Goal: Transaction & Acquisition: Obtain resource

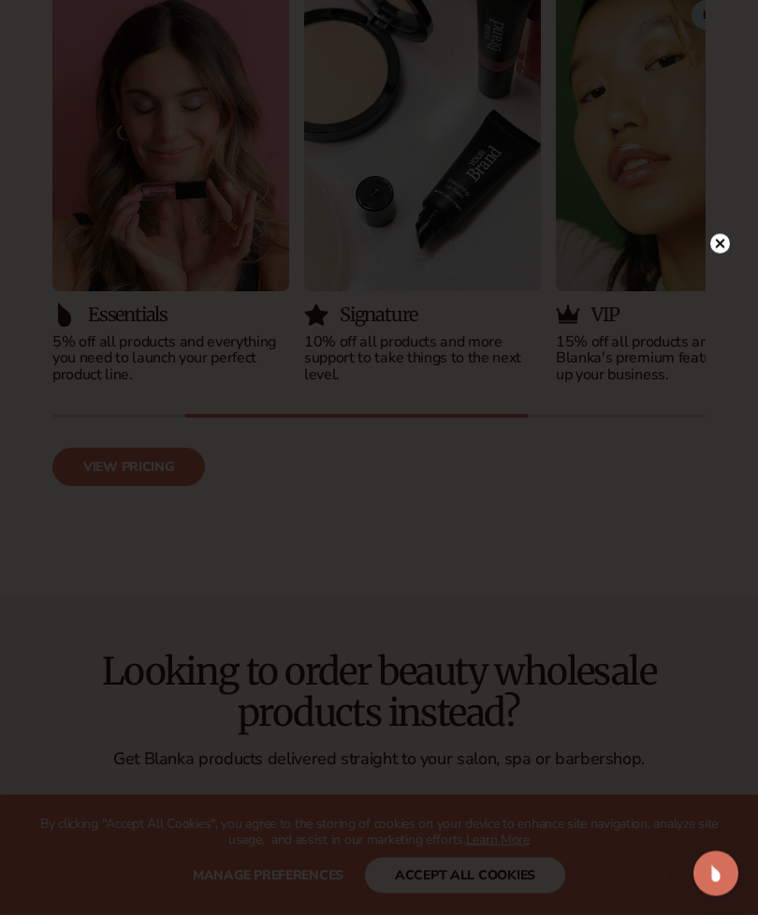
scroll to position [2545, 0]
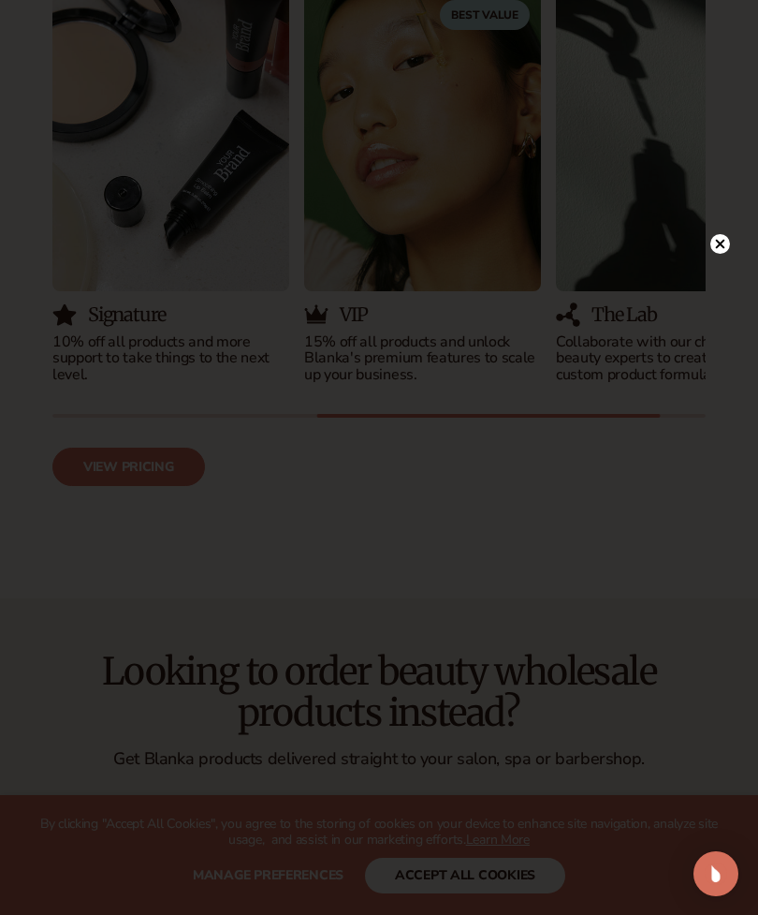
click at [720, 254] on circle at bounding box center [720, 244] width 20 height 20
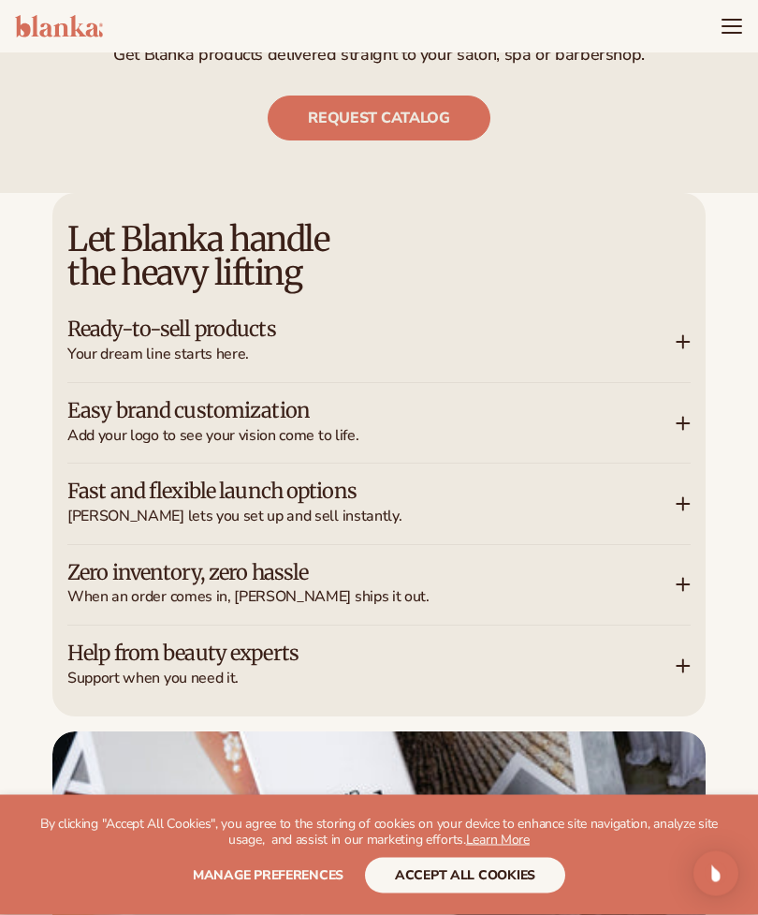
scroll to position [3249, 0]
click at [691, 299] on div "Let Blanka handle the heavy lifting Ready-to-sell products Your dream line star…" at bounding box center [378, 454] width 653 height 523
click at [685, 301] on div "Ready-to-sell products Your dream line starts here." at bounding box center [378, 341] width 623 height 80
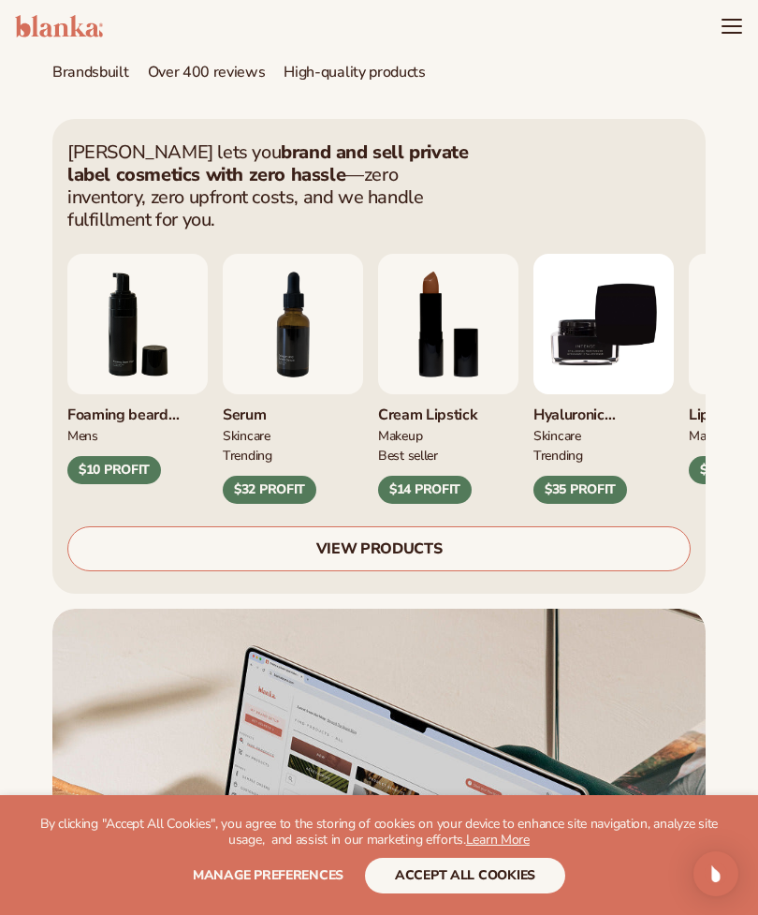
scroll to position [839, 0]
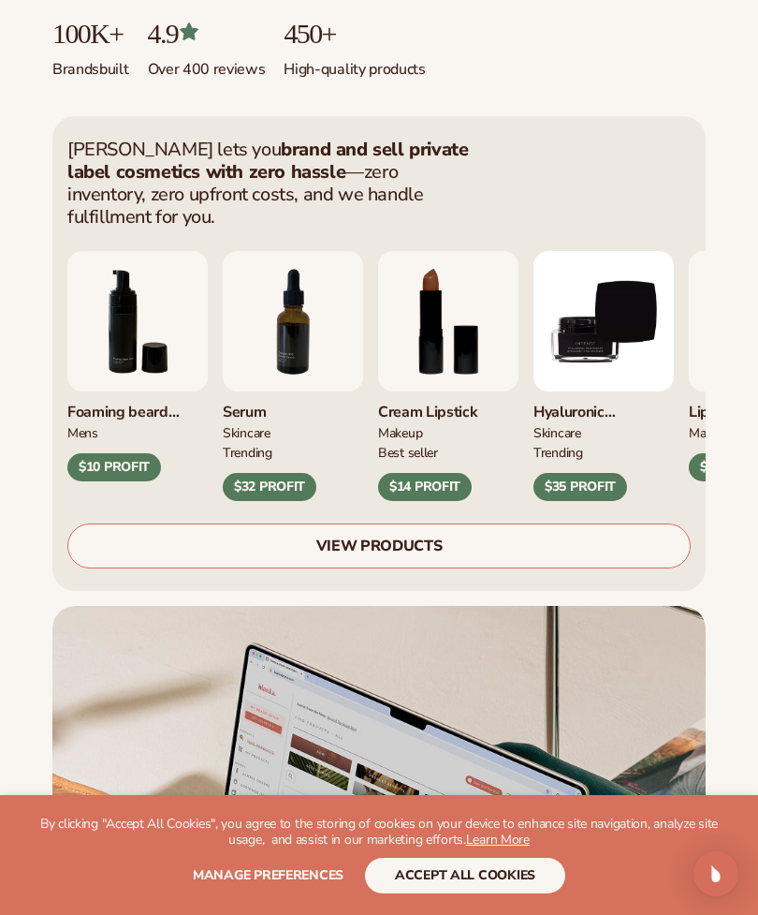
click at [420, 523] on link "VIEW PRODUCTS" at bounding box center [378, 545] width 623 height 45
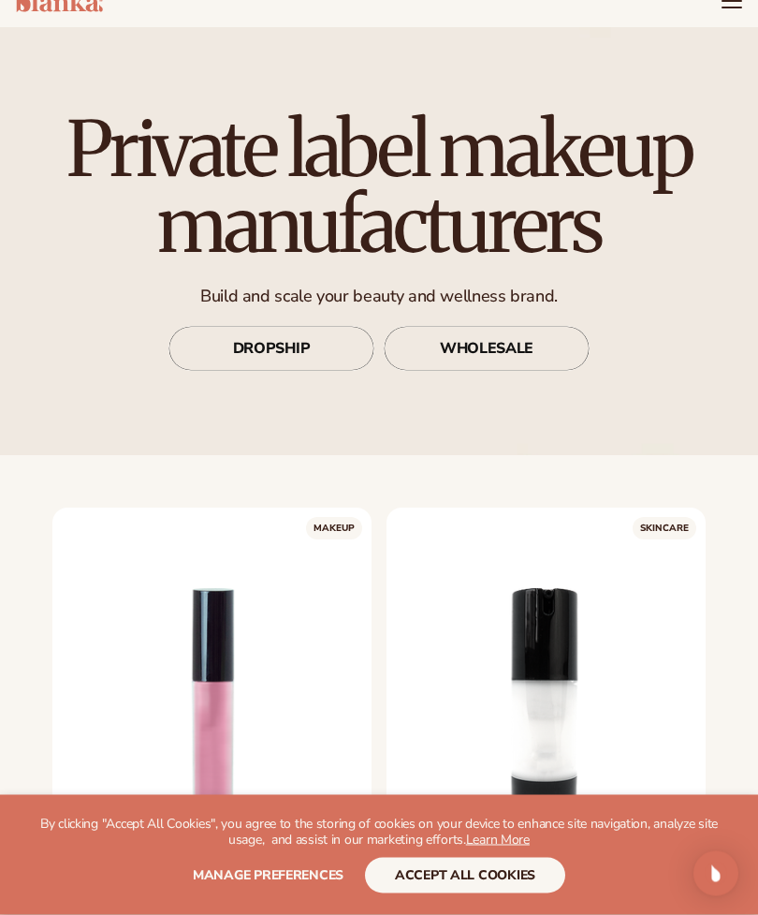
scroll to position [55, 0]
click at [313, 358] on link "DROPSHIP" at bounding box center [271, 348] width 206 height 45
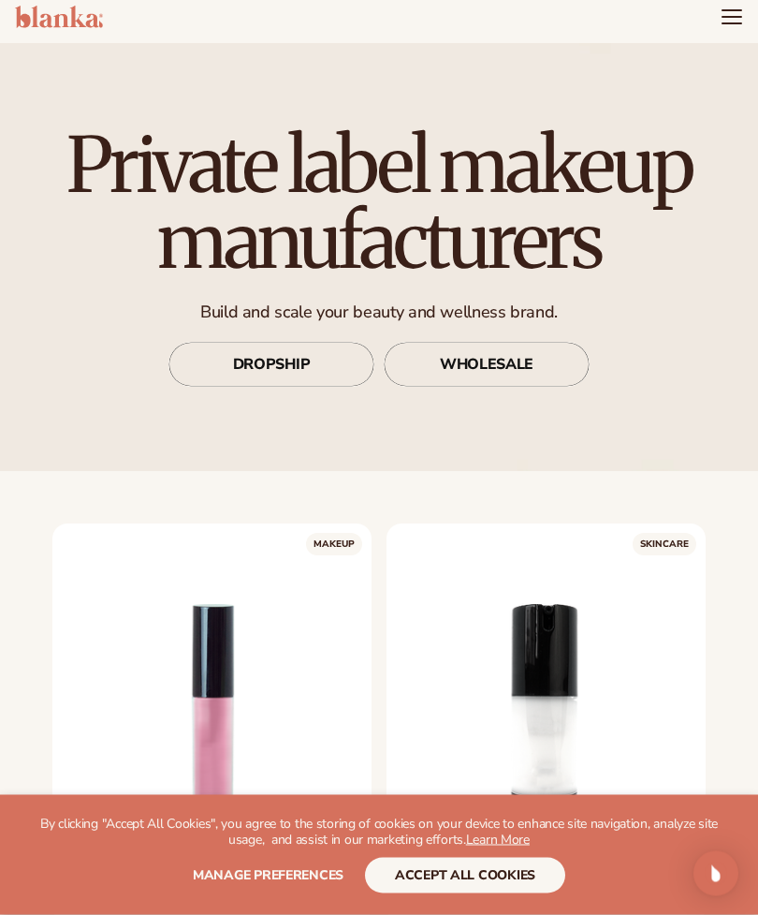
scroll to position [0, 0]
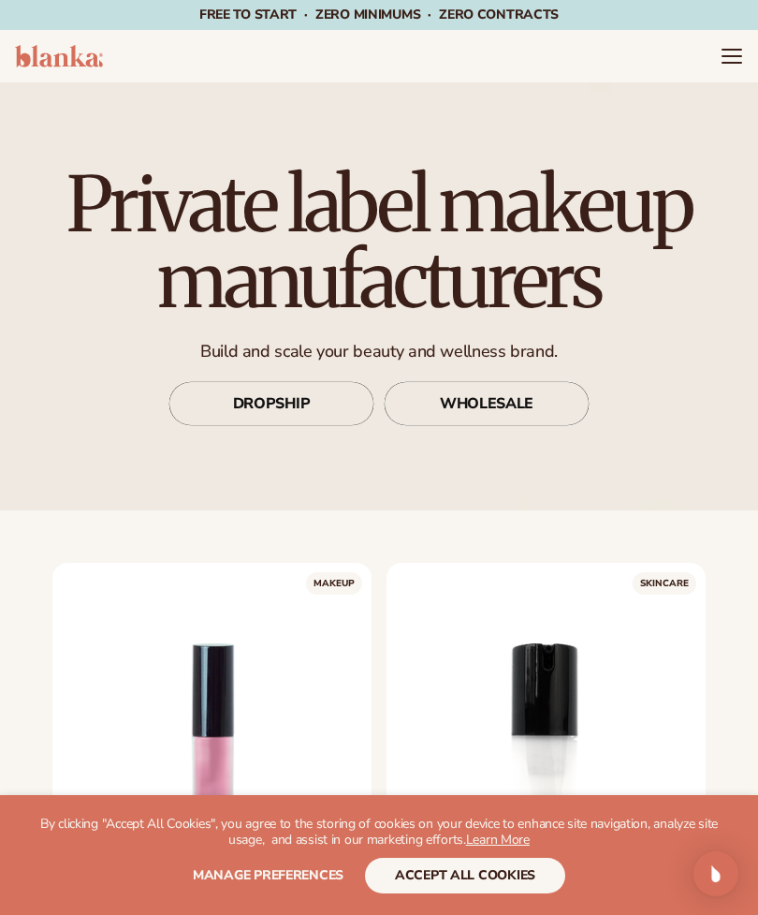
click at [731, 54] on icon "Menu" at bounding box center [732, 56] width 22 height 22
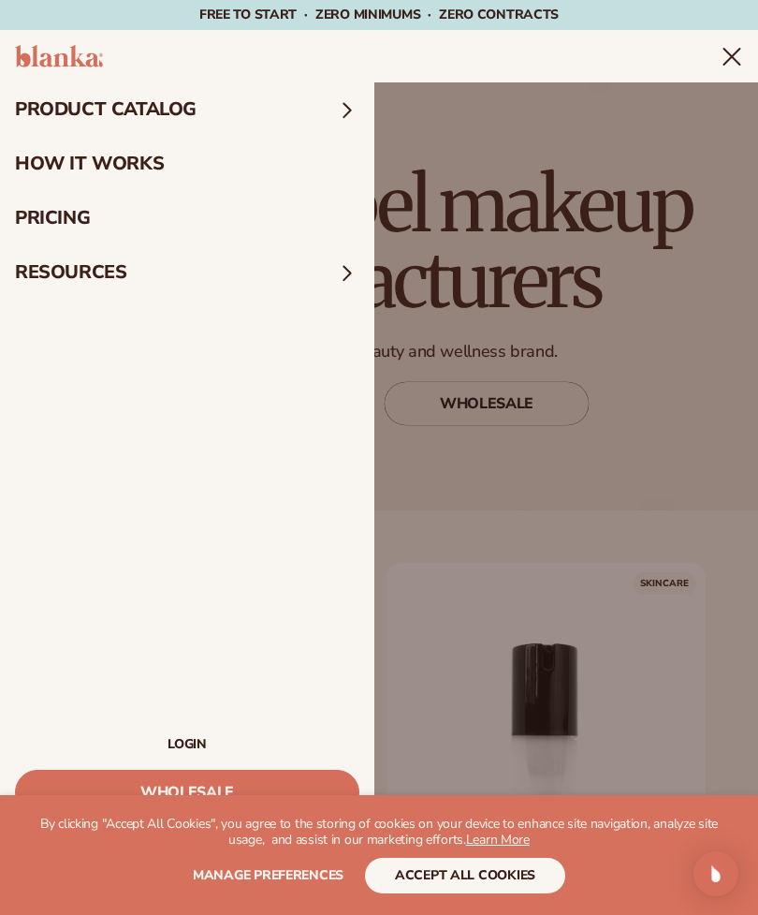
click at [195, 738] on link "LOGIN" at bounding box center [187, 744] width 344 height 13
